Goal: Task Accomplishment & Management: Manage account settings

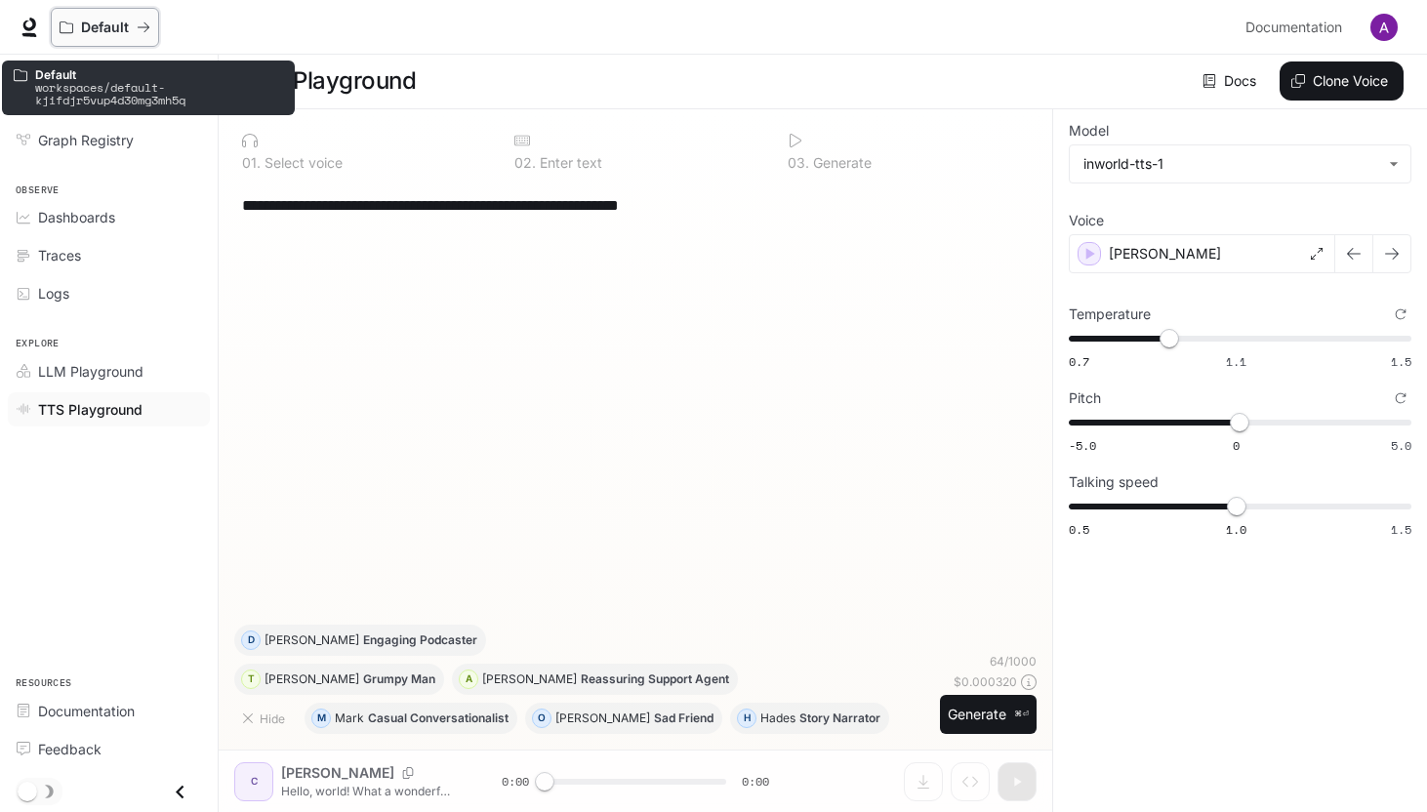
click at [66, 27] on icon "All workspaces" at bounding box center [67, 27] width 14 height 14
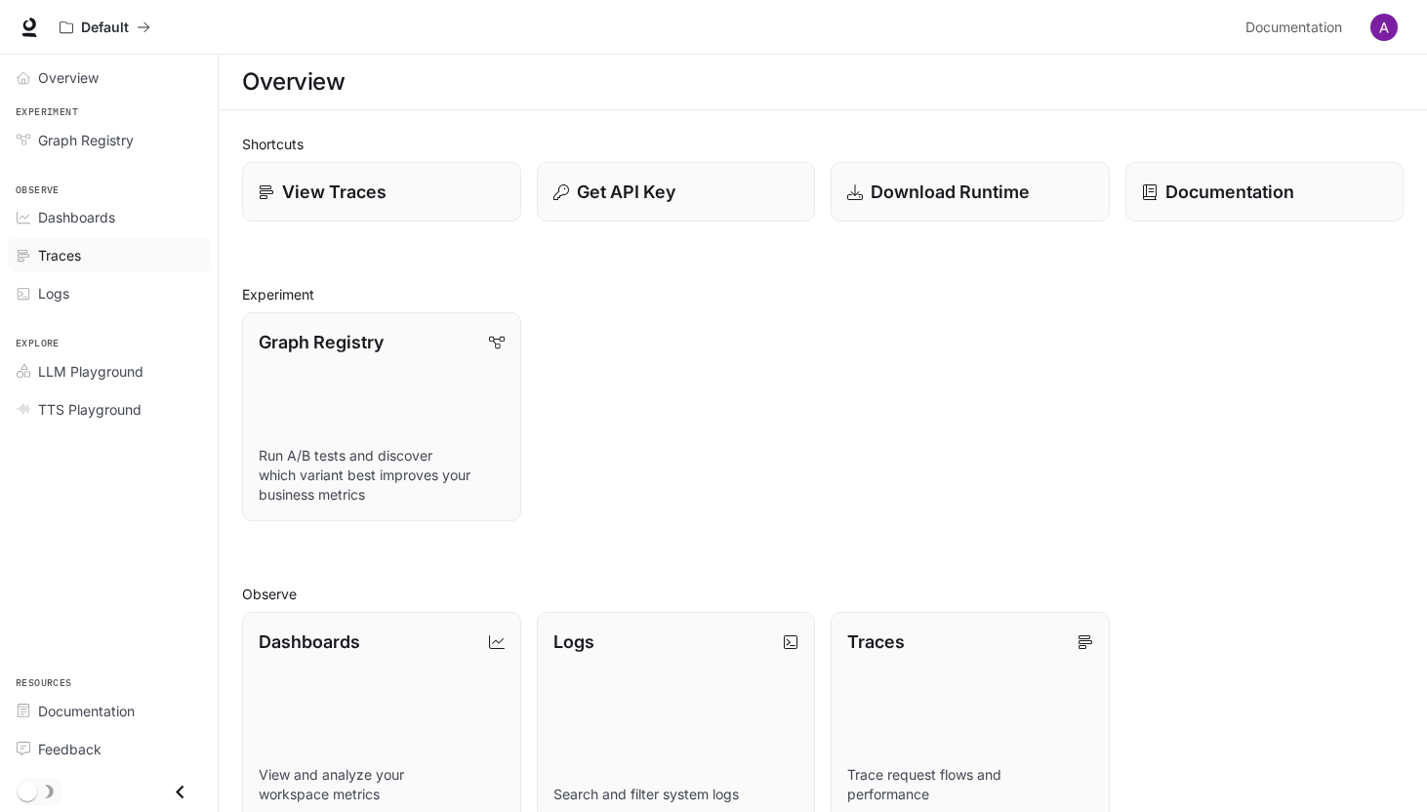
click at [70, 251] on span "Traces" at bounding box center [59, 255] width 43 height 20
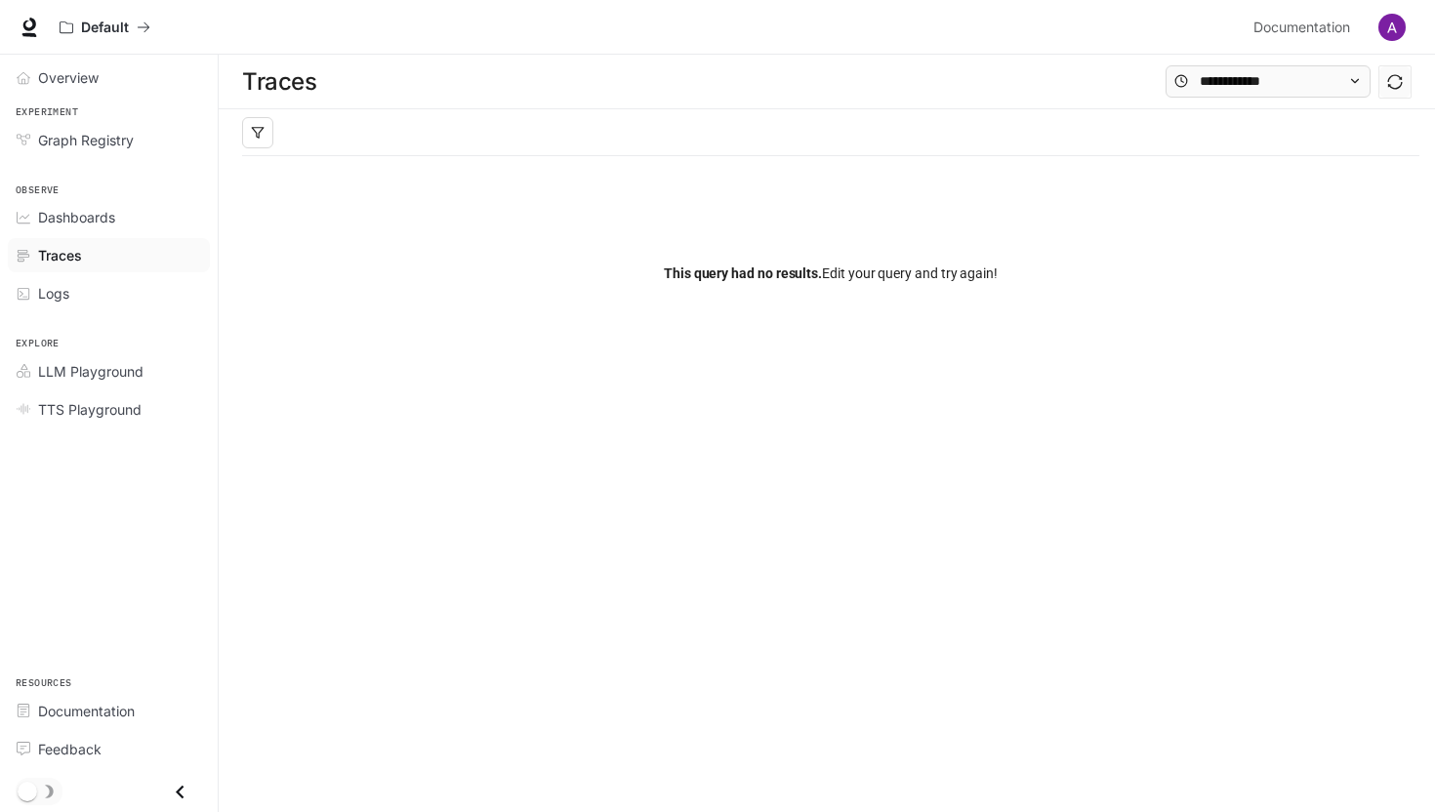
click at [73, 293] on div "Logs" at bounding box center [119, 293] width 163 height 20
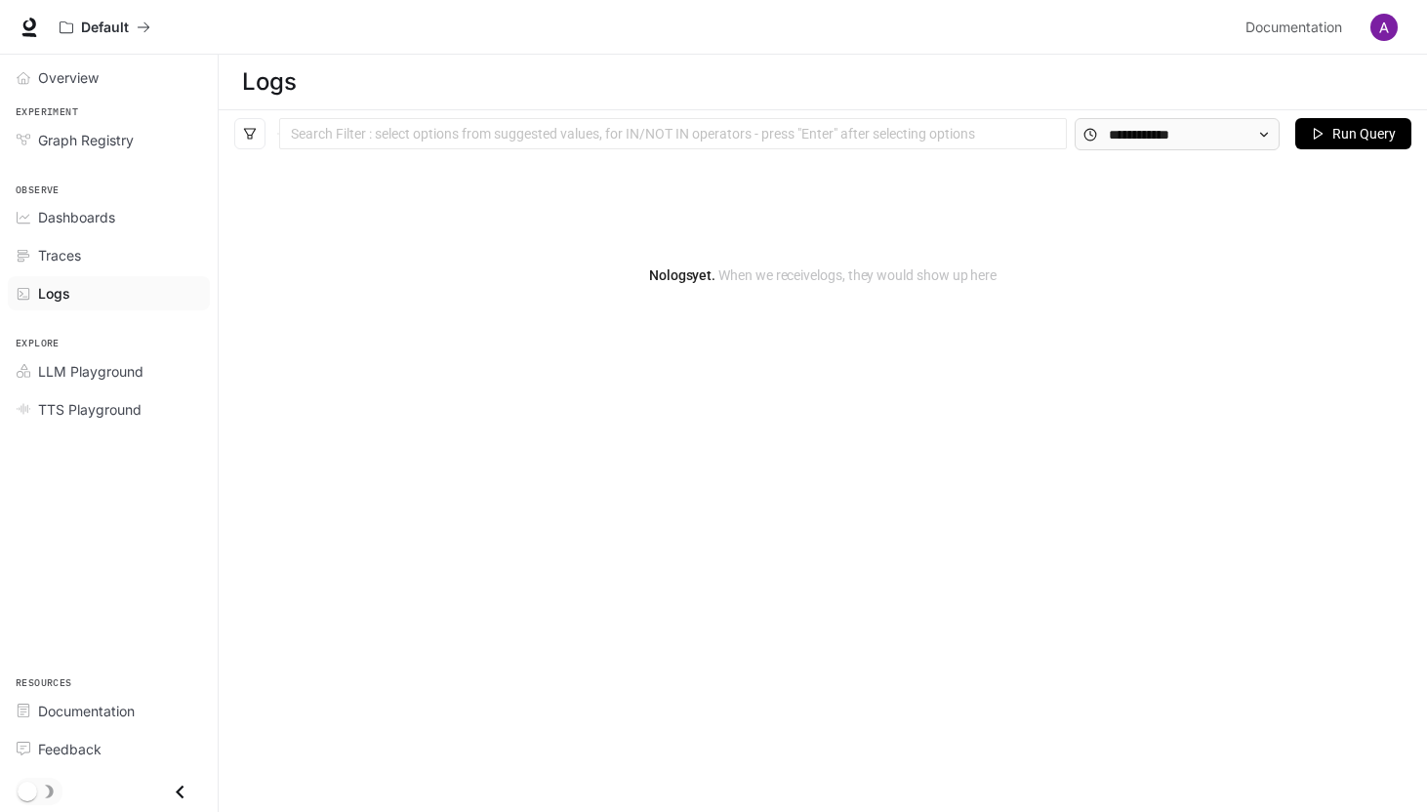
click at [73, 293] on div "Logs" at bounding box center [119, 293] width 163 height 20
click at [69, 68] on span "Overview" at bounding box center [68, 77] width 61 height 20
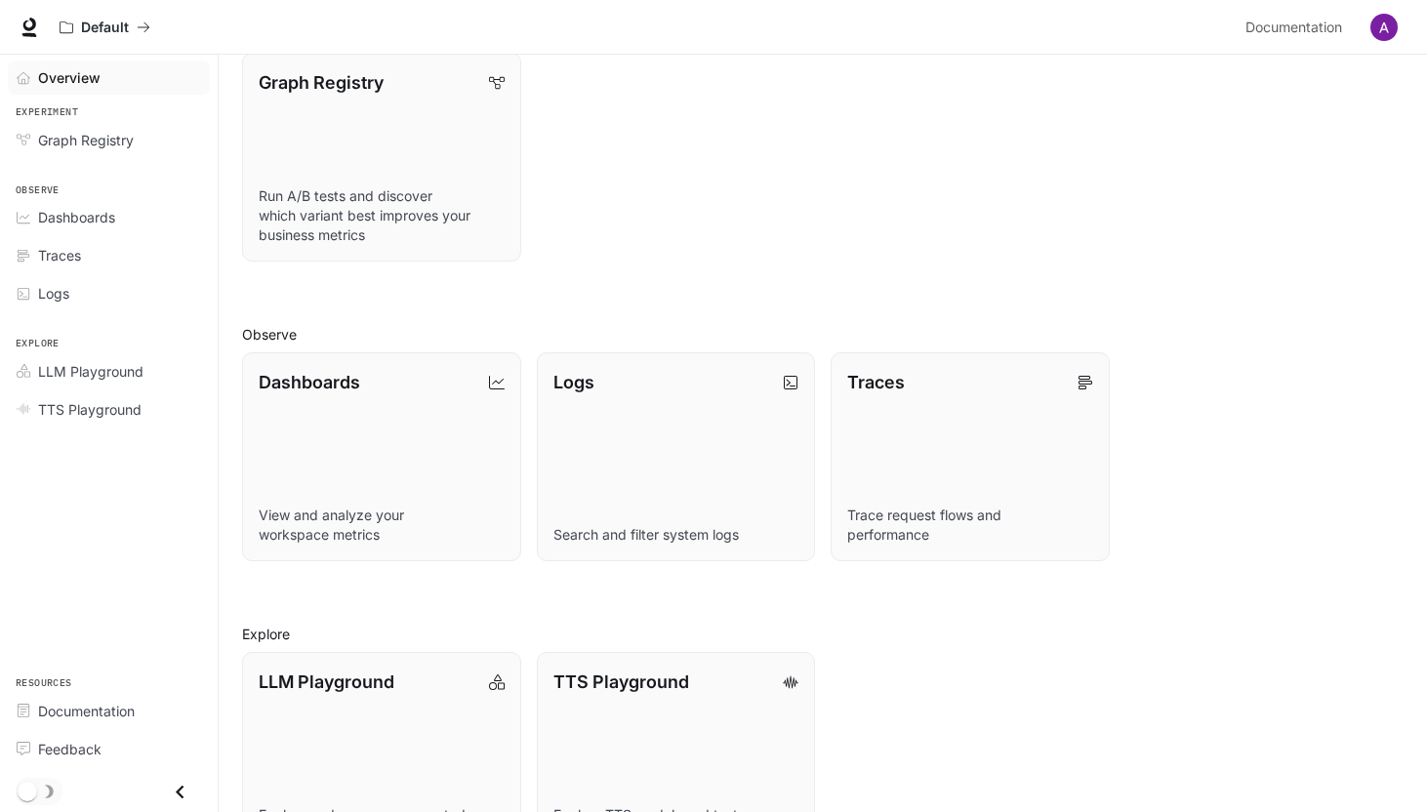
scroll to position [332, 0]
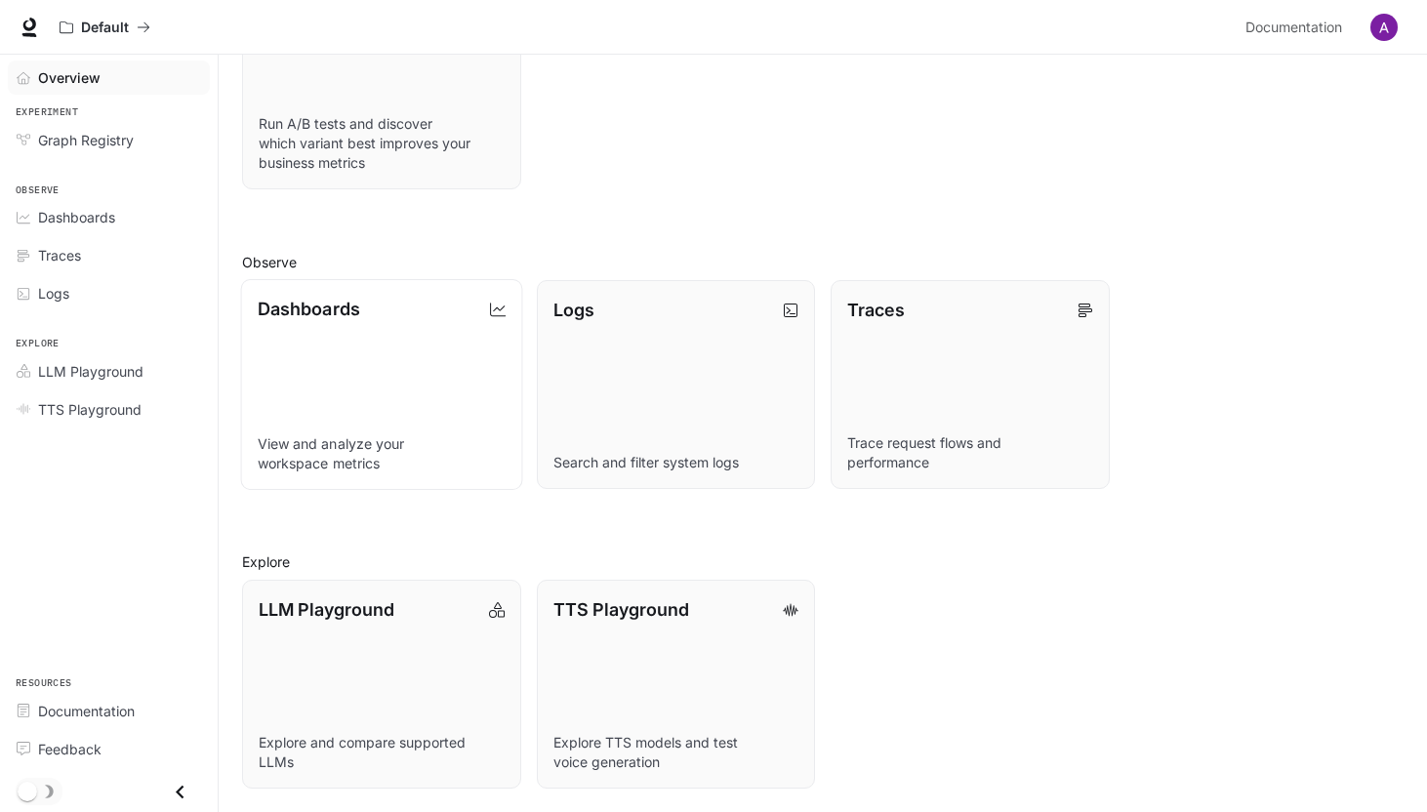
click at [341, 328] on link "Dashboards View and analyze your workspace metrics" at bounding box center [381, 384] width 281 height 211
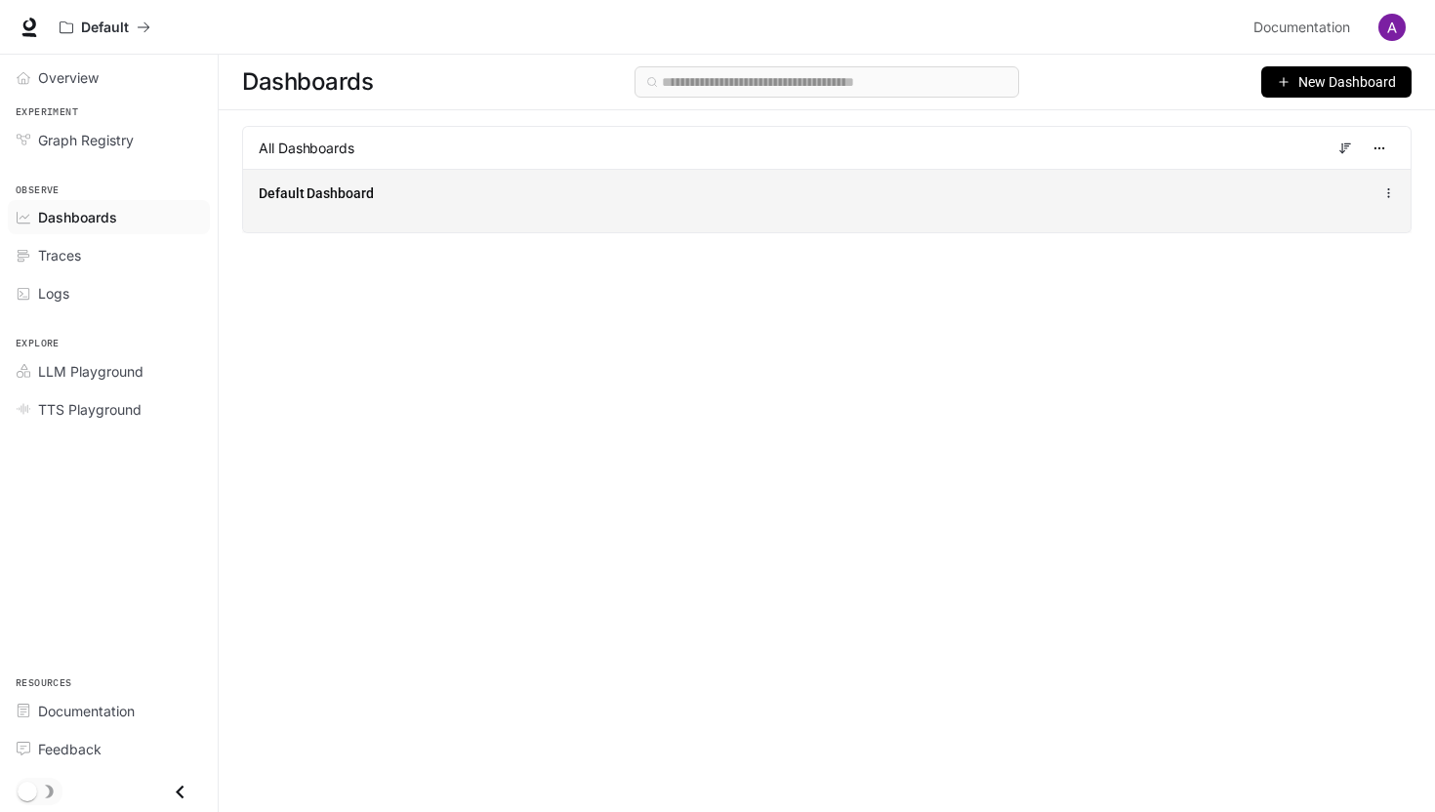
click at [320, 194] on span "Default Dashboard" at bounding box center [316, 194] width 115 height 20
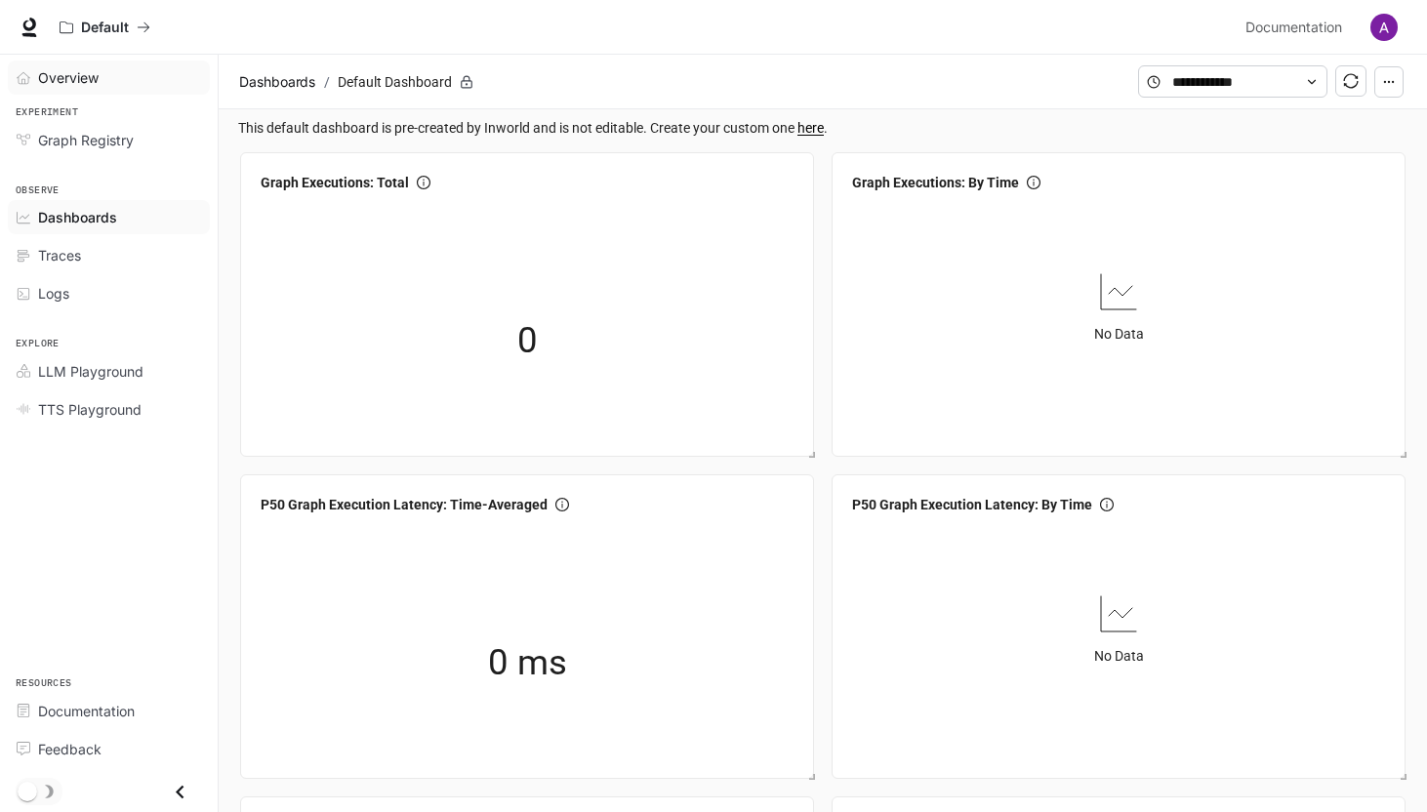
click at [78, 65] on link "Overview" at bounding box center [109, 78] width 202 height 34
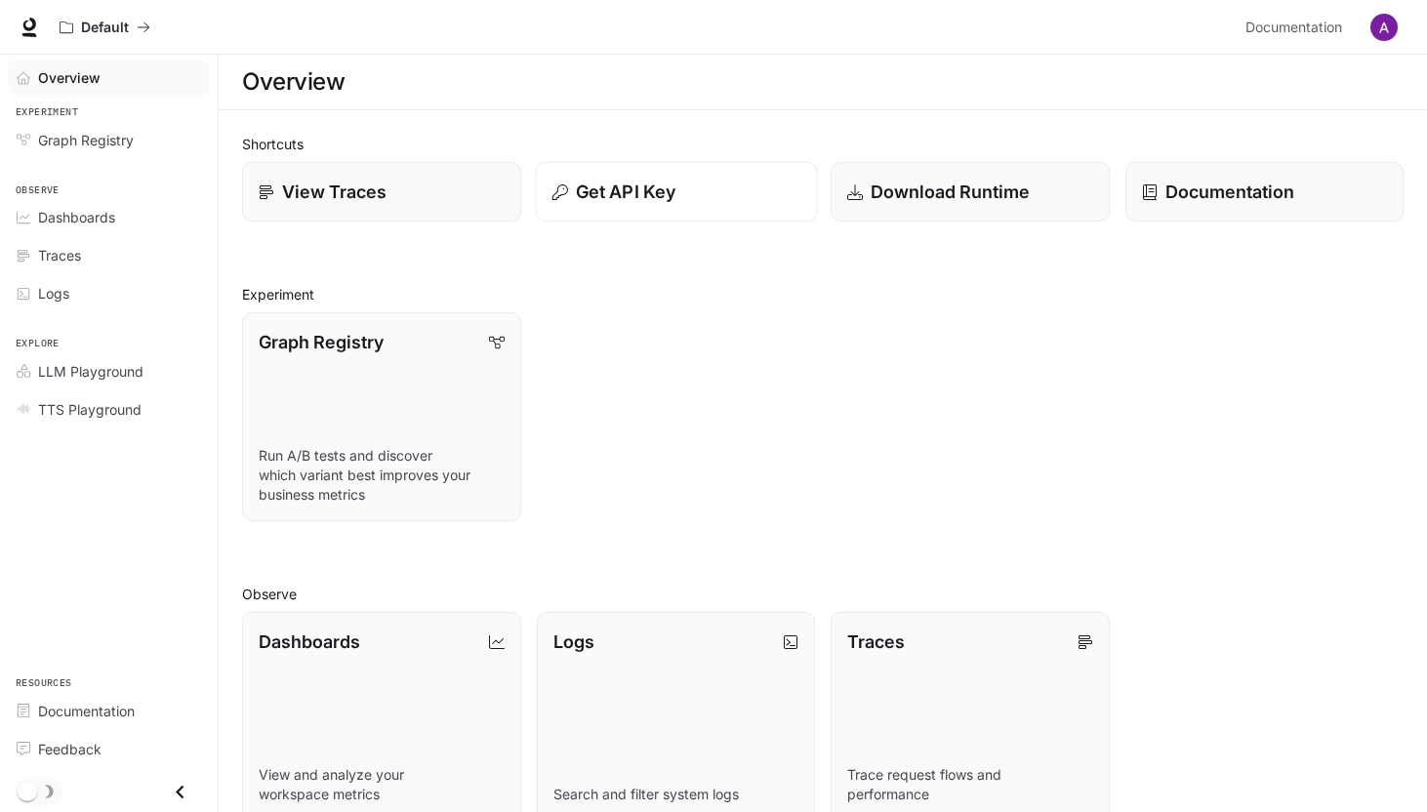
click at [577, 182] on p "Get API Key" at bounding box center [625, 192] width 100 height 26
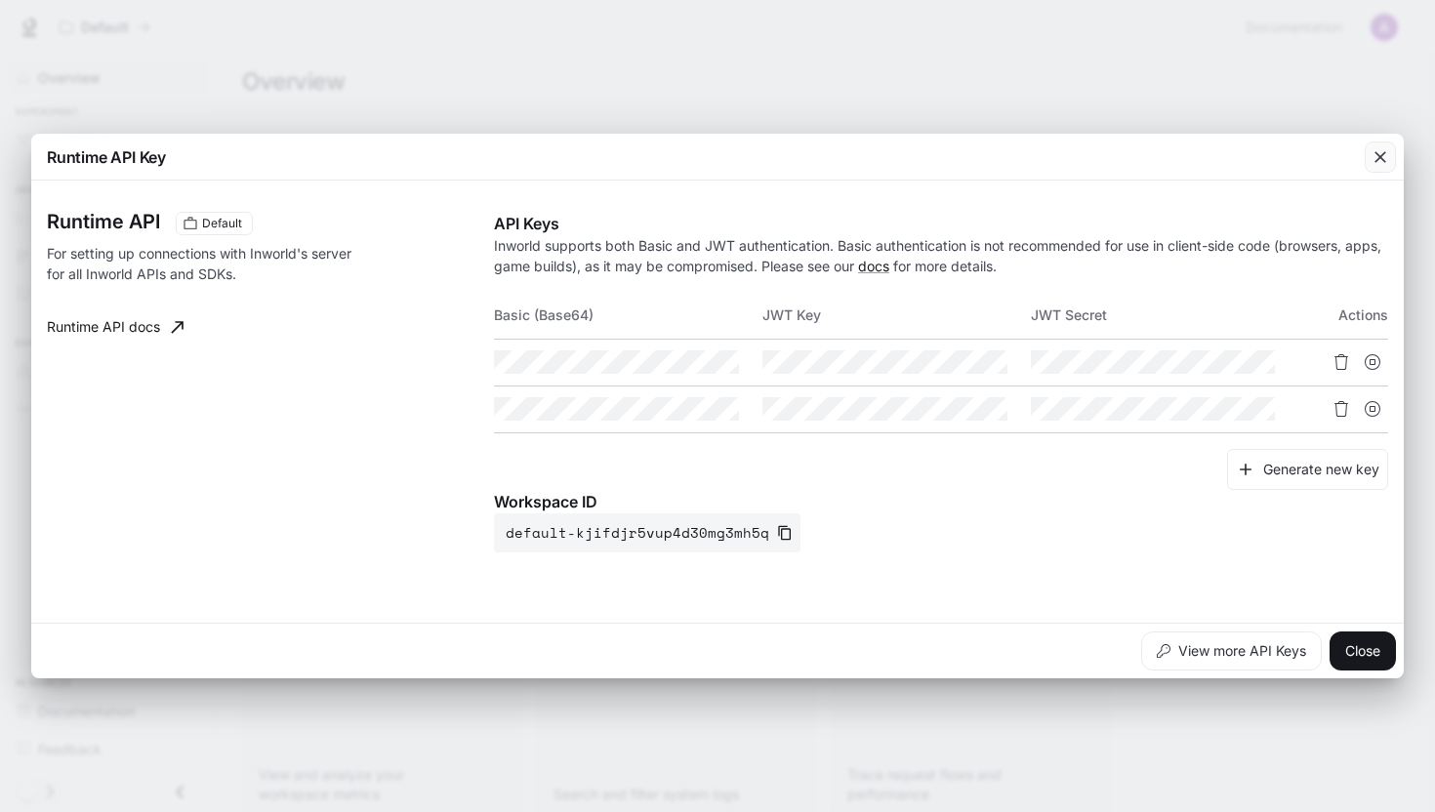
click at [1374, 154] on icon "button" at bounding box center [1381, 157] width 20 height 20
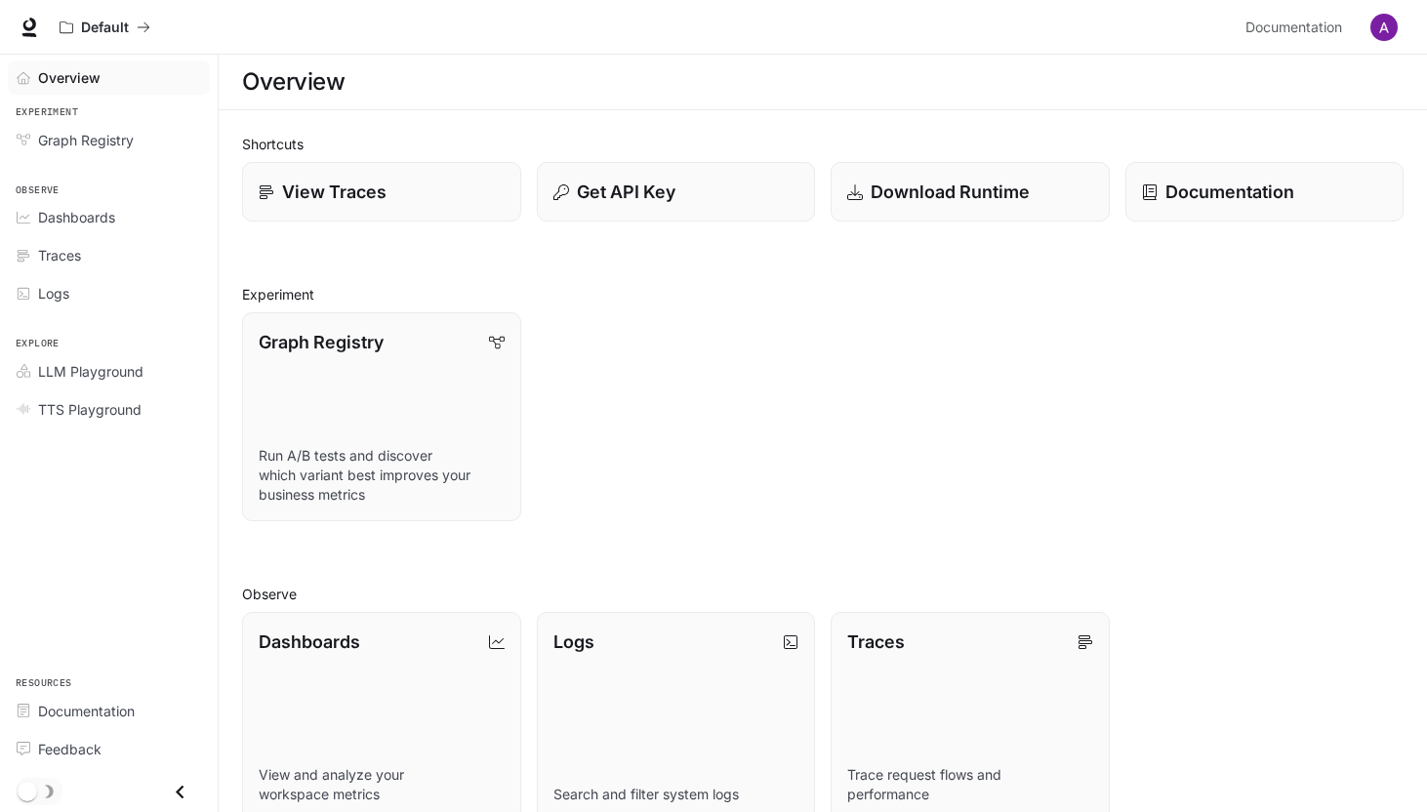
click at [1376, 42] on button "button" at bounding box center [1384, 27] width 39 height 39
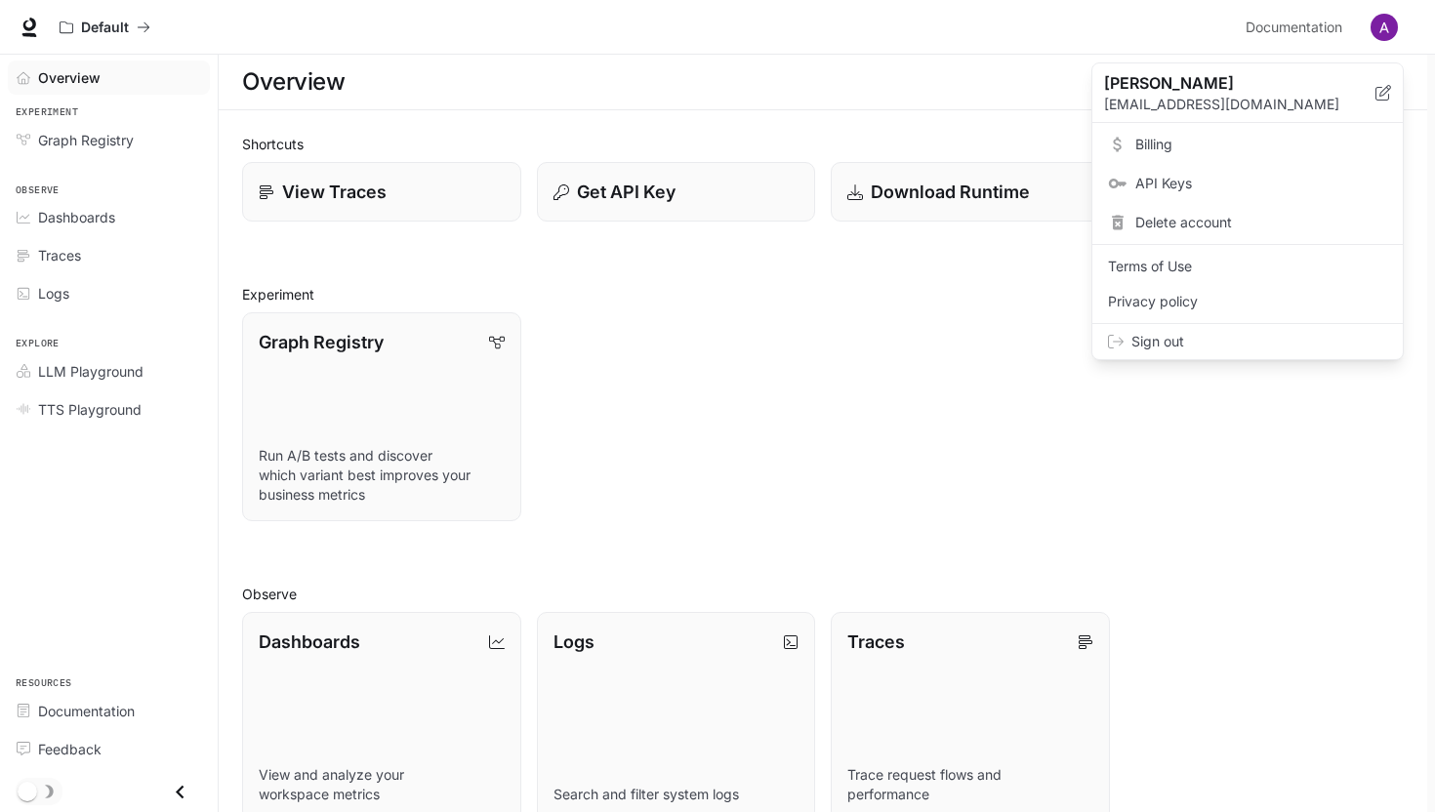
click at [1179, 142] on span "Billing" at bounding box center [1261, 145] width 252 height 20
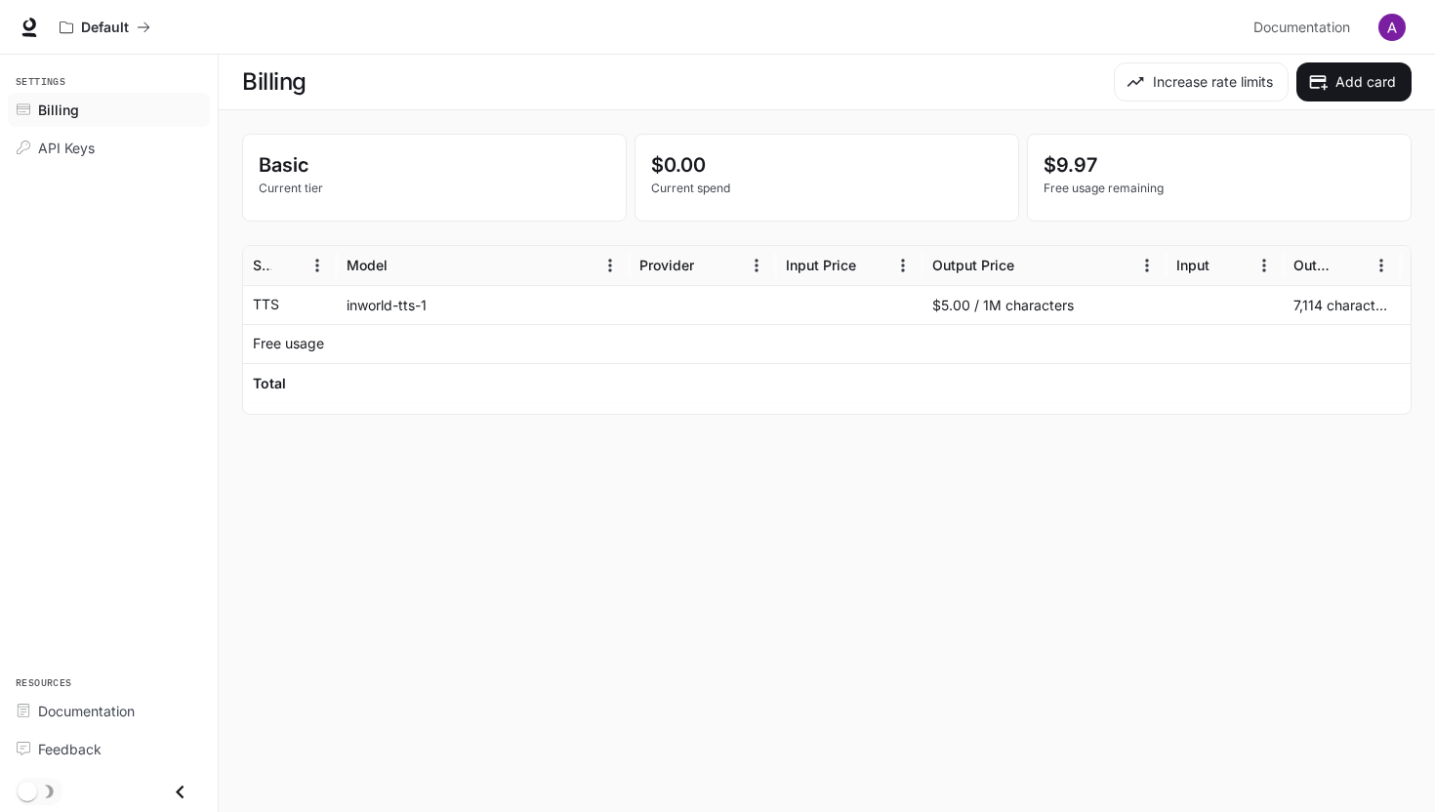
click at [1309, 307] on div "7,114 characters" at bounding box center [1342, 304] width 117 height 39
click at [1051, 299] on div "$5.00 / 1M characters" at bounding box center [1044, 304] width 244 height 39
click at [344, 300] on div "inworld-tts-1" at bounding box center [483, 304] width 293 height 39
click at [753, 377] on div at bounding box center [703, 382] width 146 height 39
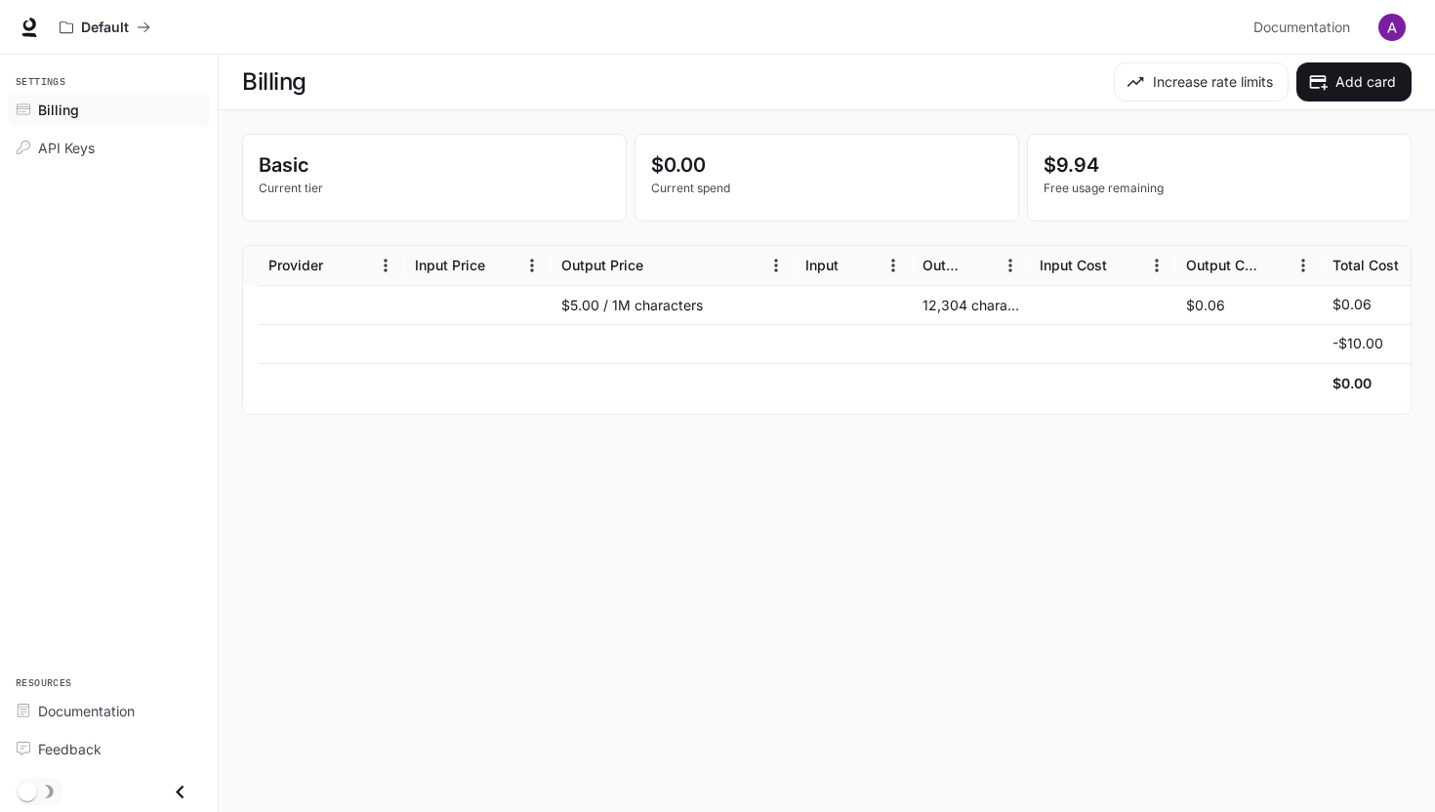
scroll to position [0, 430]
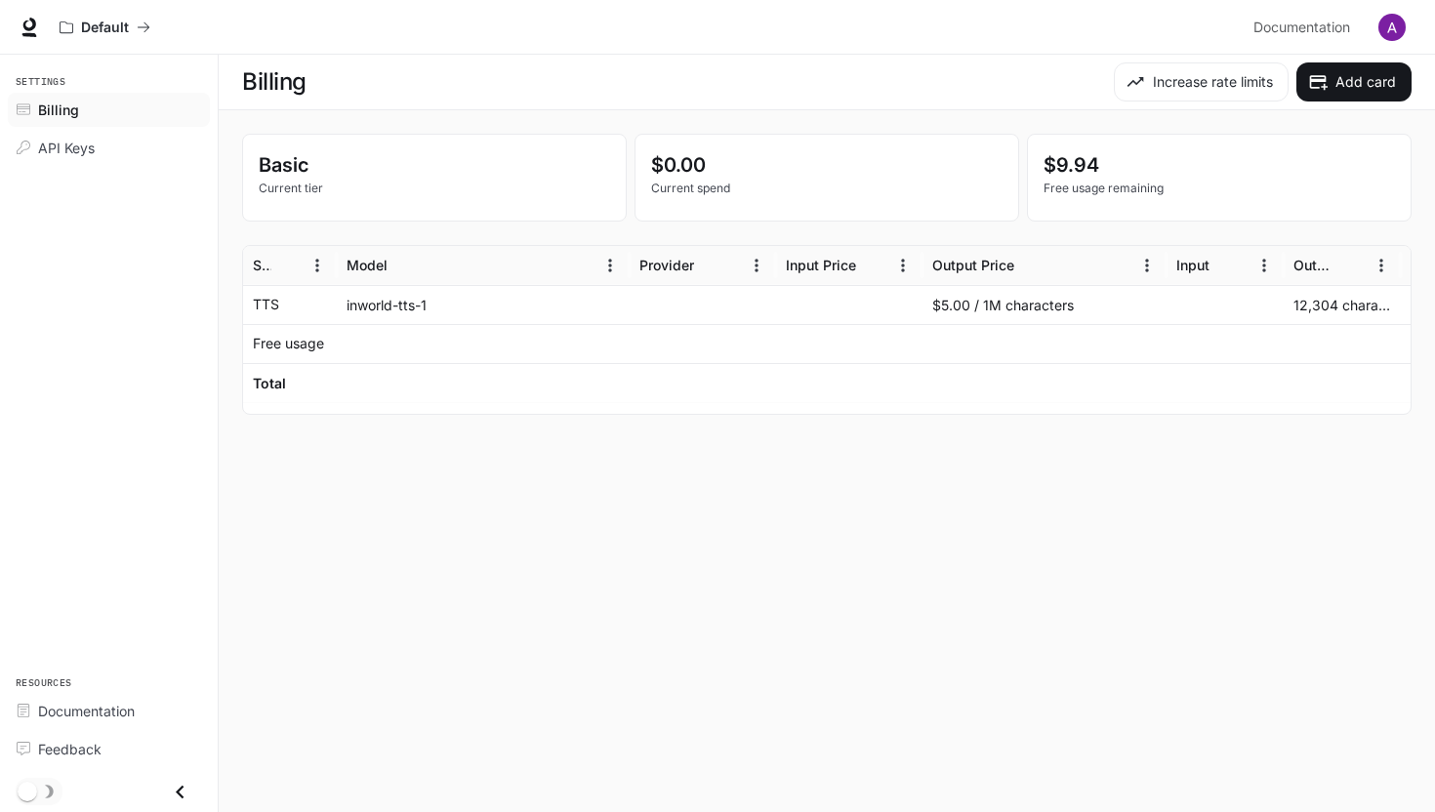
scroll to position [0, 430]
